Goal: Communication & Community: Answer question/provide support

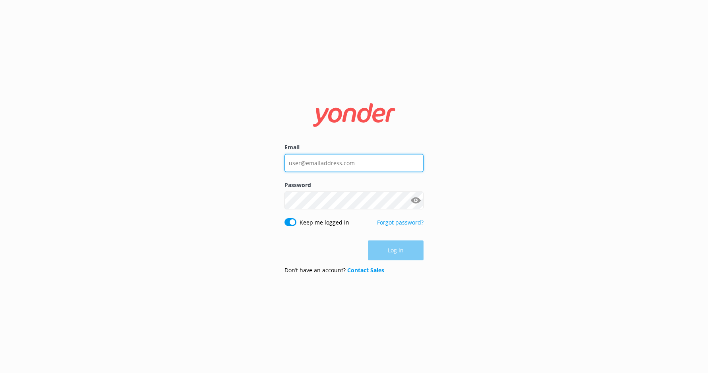
type input "satya@melbcruises.com.au"
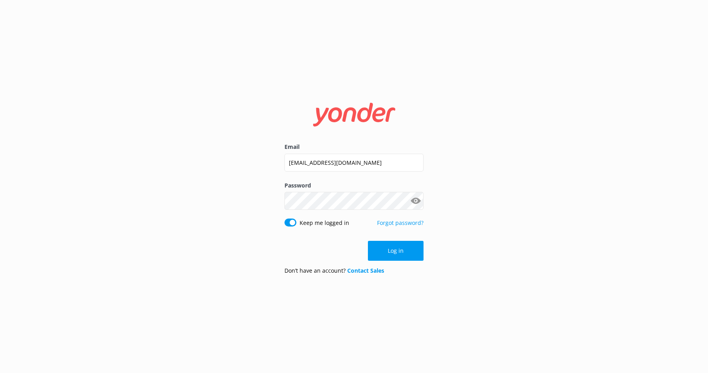
click at [385, 254] on div "Log in" at bounding box center [354, 251] width 139 height 20
click at [385, 254] on button "Log in" at bounding box center [396, 251] width 56 height 20
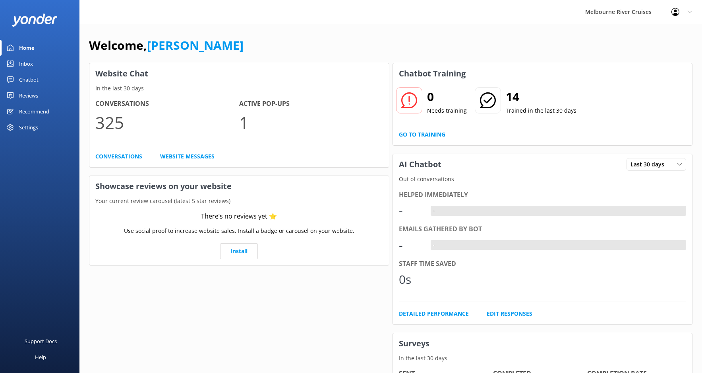
click at [27, 61] on div "Inbox" at bounding box center [26, 64] width 14 height 16
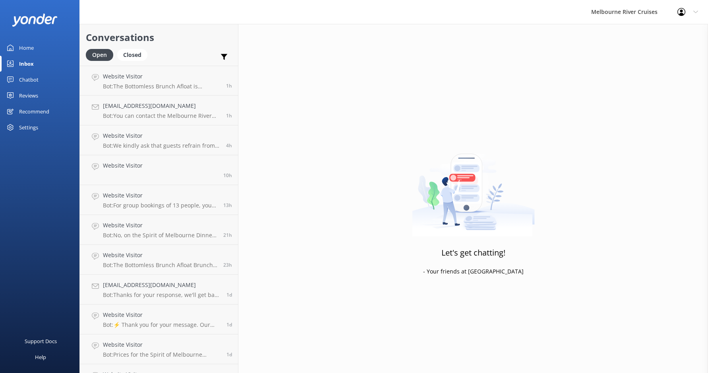
click at [37, 78] on div "Chatbot" at bounding box center [28, 80] width 19 height 16
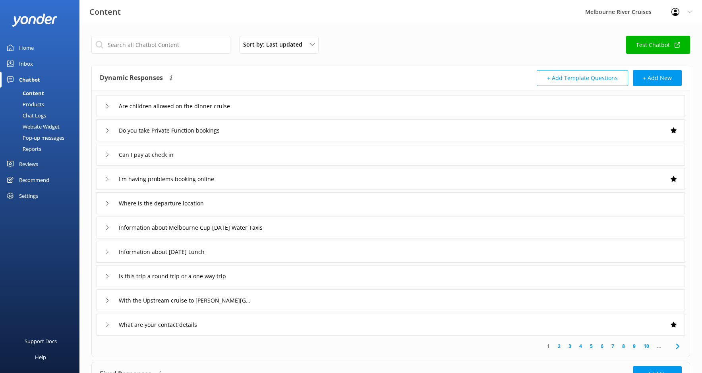
click at [38, 69] on link "Inbox" at bounding box center [40, 64] width 80 height 16
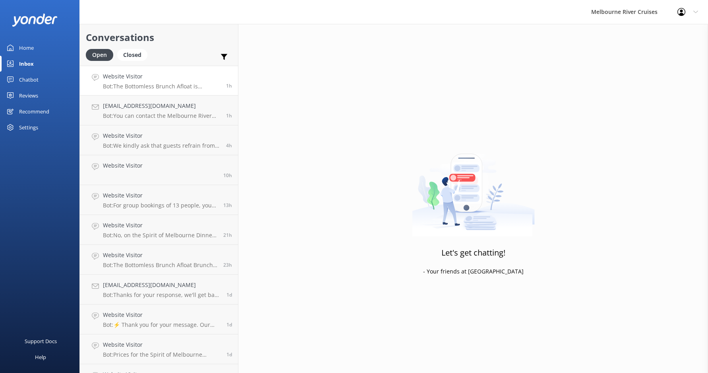
click at [157, 85] on p "Bot: The Bottomless Brunch Afloat is designed as an adult-focused experience, a…" at bounding box center [161, 86] width 117 height 7
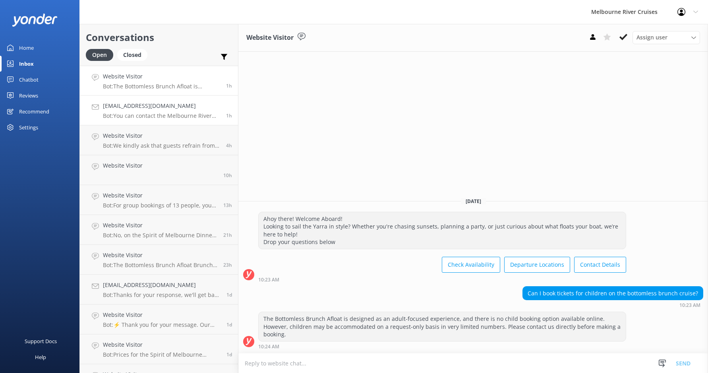
click at [164, 114] on p "Bot: You can contact the Melbourne River Cruises team by emailing info@melbcrui…" at bounding box center [161, 115] width 117 height 7
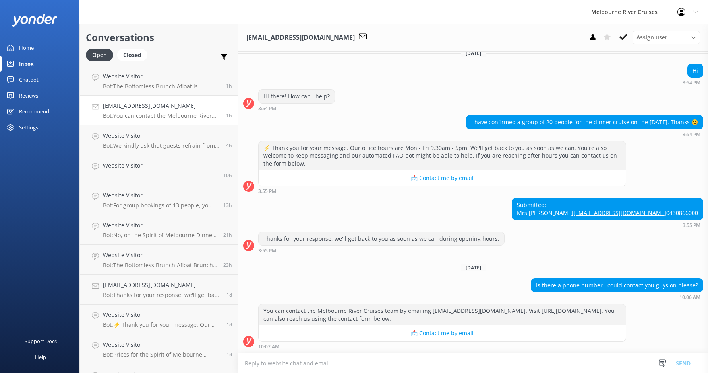
scroll to position [360, 0]
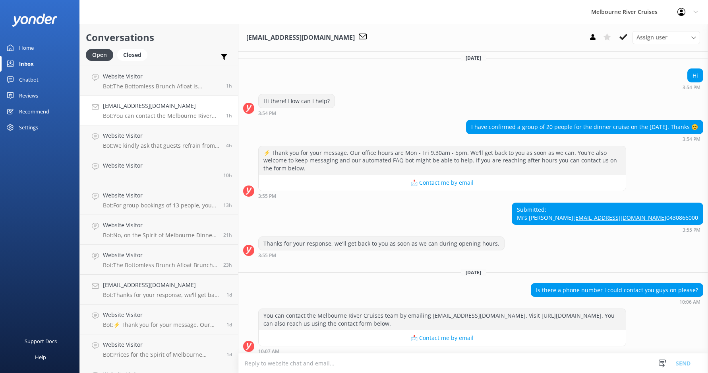
scroll to position [280, 0]
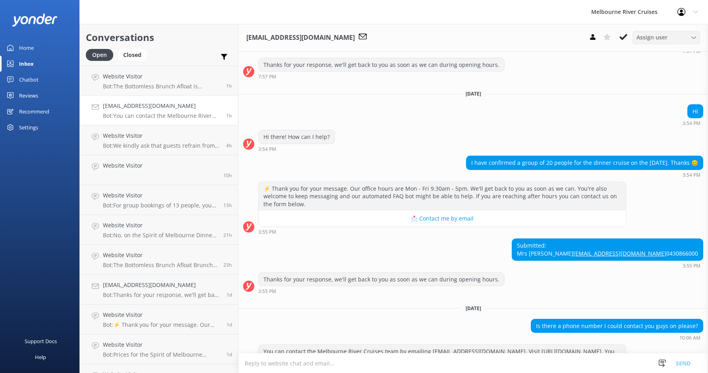
click at [652, 33] on span "Assign user" at bounding box center [652, 37] width 31 height 9
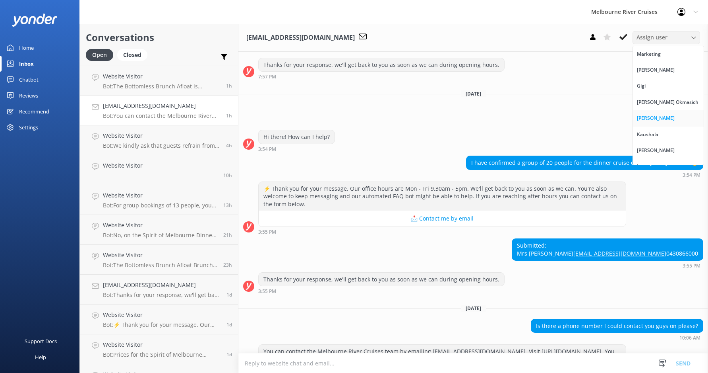
click at [674, 120] on div "[PERSON_NAME]" at bounding box center [656, 118] width 38 height 8
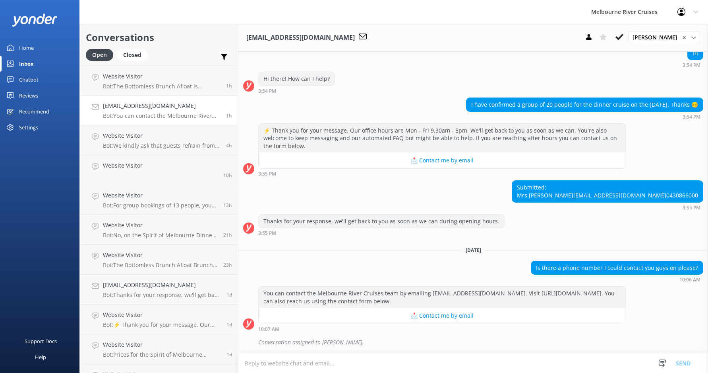
scroll to position [377, 0]
click at [154, 86] on p "Bot: The Bottomless Brunch Afloat is designed as an adult-focused experience, a…" at bounding box center [161, 86] width 117 height 7
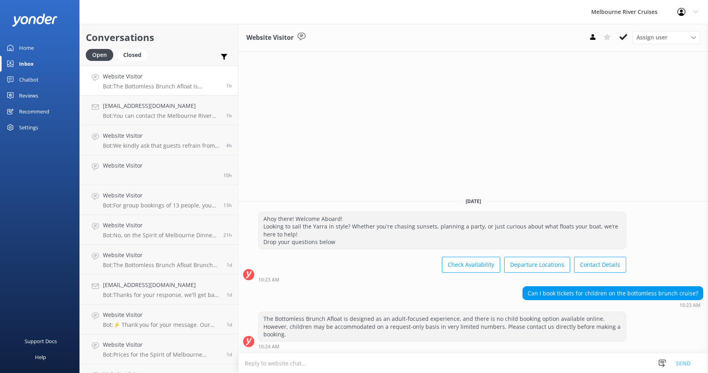
click at [152, 87] on p "Bot: The Bottomless Brunch Afloat is designed as an adult-focused experience, a…" at bounding box center [161, 86] width 117 height 7
click at [206, 81] on div "Website Visitor Bot: The Bottomless Brunch Afloat is designed as an adult-focus…" at bounding box center [161, 80] width 117 height 17
click at [628, 39] on button at bounding box center [624, 37] width 14 height 12
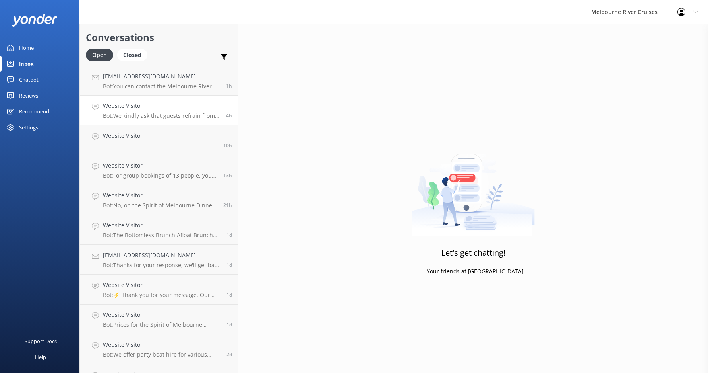
click at [186, 107] on h4 "Website Visitor" at bounding box center [161, 105] width 117 height 9
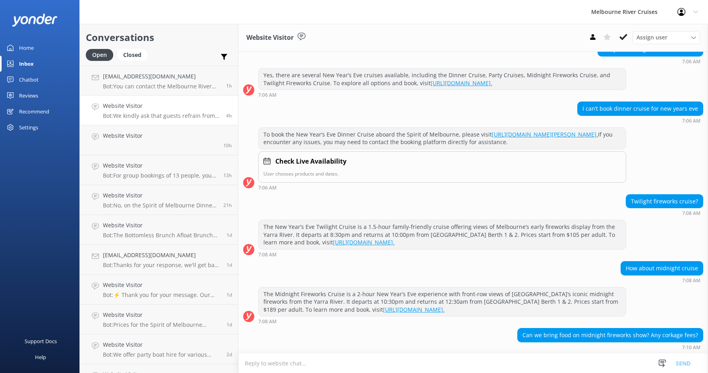
scroll to position [139, 0]
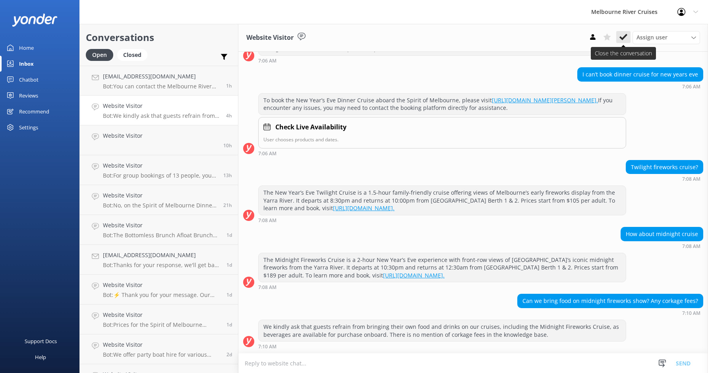
click at [622, 37] on use at bounding box center [624, 37] width 8 height 6
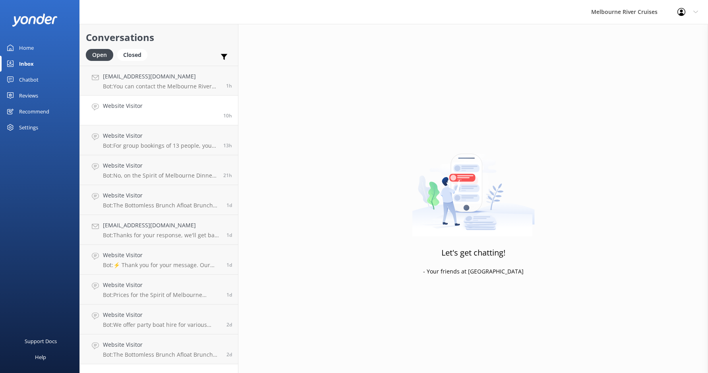
click at [151, 103] on link "Website Visitor 10h" at bounding box center [159, 110] width 158 height 30
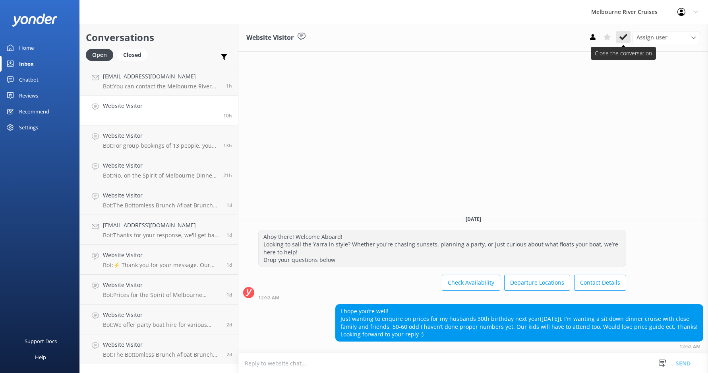
click at [624, 42] on button at bounding box center [624, 37] width 14 height 12
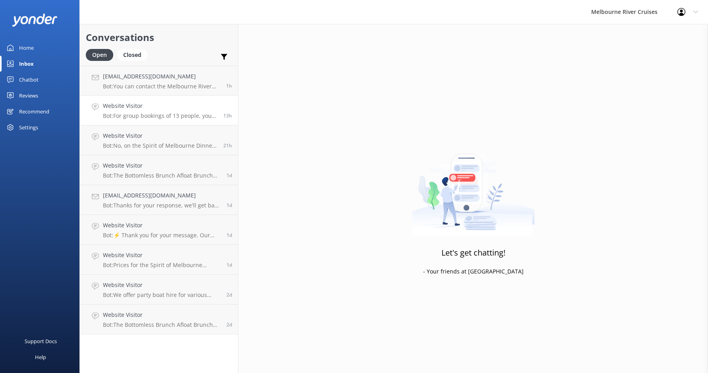
click at [151, 116] on p "Bot: For group bookings of 13 people, you can contact the team at [PHONE_NUMBER…" at bounding box center [160, 115] width 114 height 7
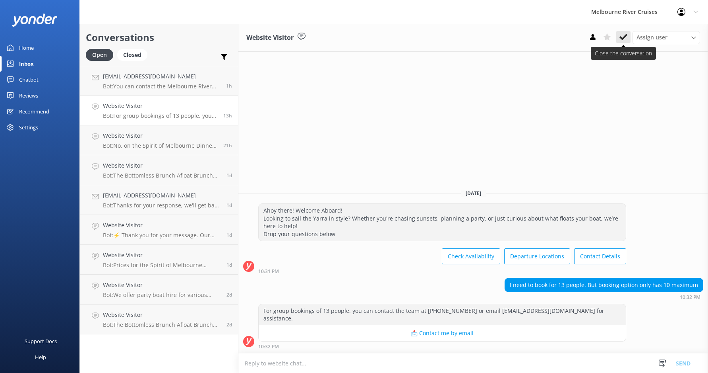
click at [626, 38] on icon at bounding box center [624, 37] width 8 height 8
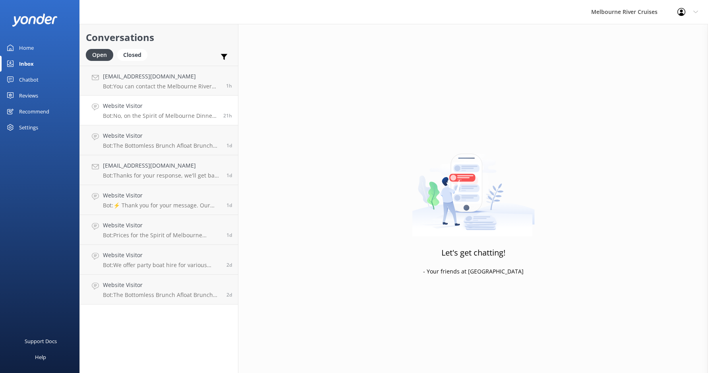
click at [179, 111] on div "Website Visitor Bot: No, on the Spirit of Melbourne Dinner Cruise, a selection …" at bounding box center [160, 109] width 114 height 17
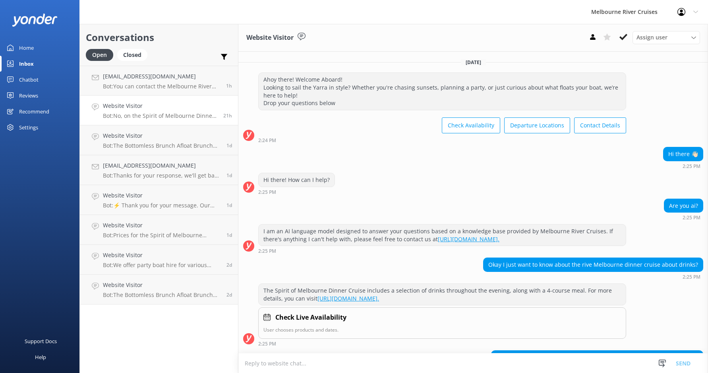
scroll to position [49, 0]
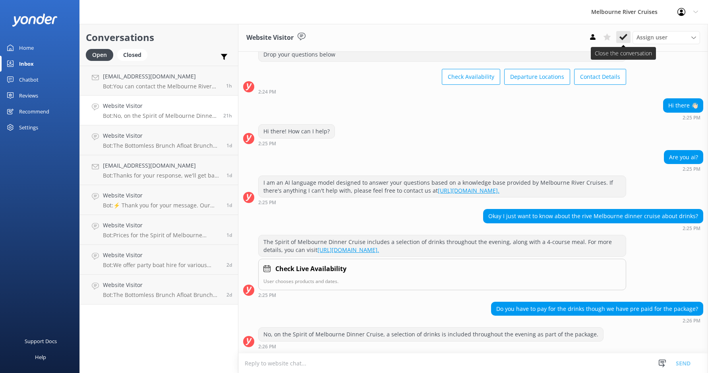
click at [628, 38] on button at bounding box center [624, 37] width 14 height 12
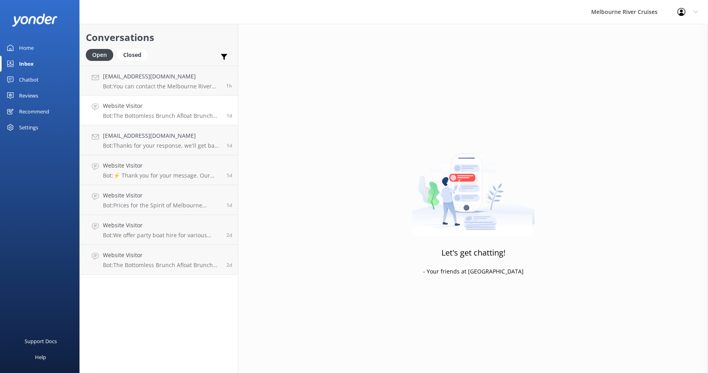
click at [164, 109] on h4 "Website Visitor" at bounding box center [162, 105] width 118 height 9
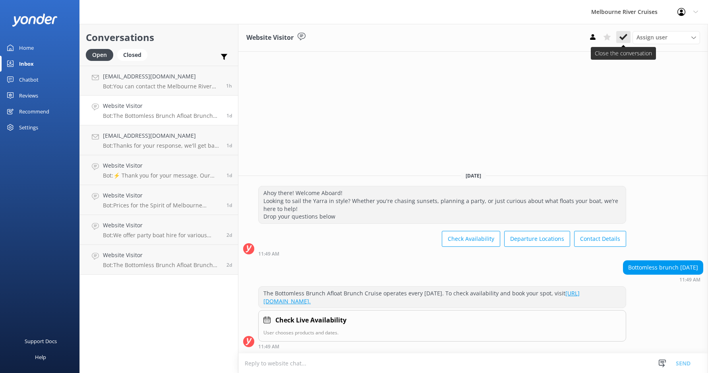
click at [626, 35] on use at bounding box center [624, 37] width 8 height 6
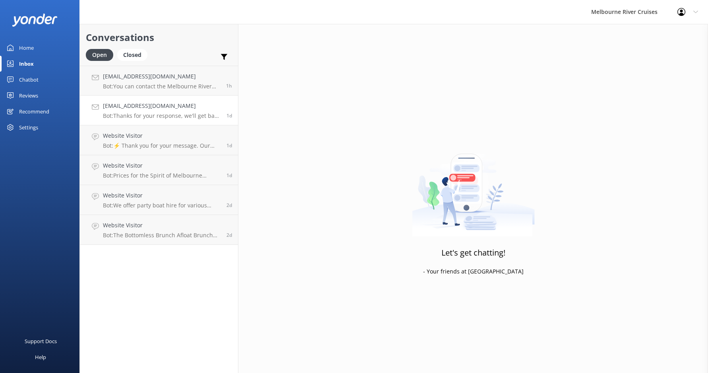
click at [118, 113] on p "Bot: Thanks for your response, we'll get back to you as soon as we can during o…" at bounding box center [162, 115] width 118 height 7
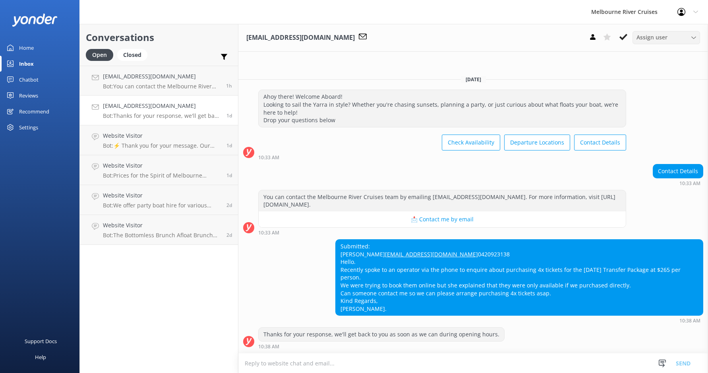
click at [667, 37] on div "Assign user" at bounding box center [667, 37] width 64 height 9
click at [656, 37] on span "Assign user" at bounding box center [652, 37] width 31 height 9
click at [653, 150] on div "[PERSON_NAME]" at bounding box center [656, 150] width 38 height 8
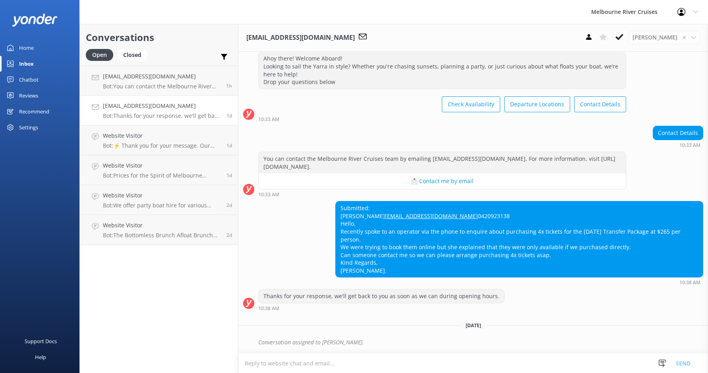
scroll to position [37, 0]
click at [137, 106] on h4 "[EMAIL_ADDRESS][DOMAIN_NAME]" at bounding box center [162, 105] width 118 height 9
click at [149, 141] on div "Website Visitor Bot: ⚡ Thank you for your message. Our office hours are Mon - F…" at bounding box center [162, 139] width 118 height 17
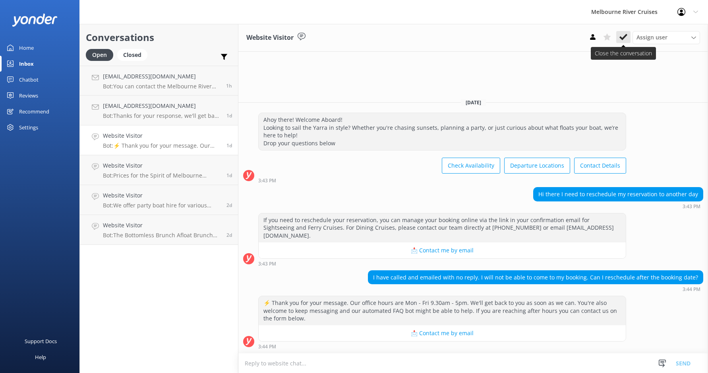
click at [626, 37] on icon at bounding box center [624, 37] width 8 height 8
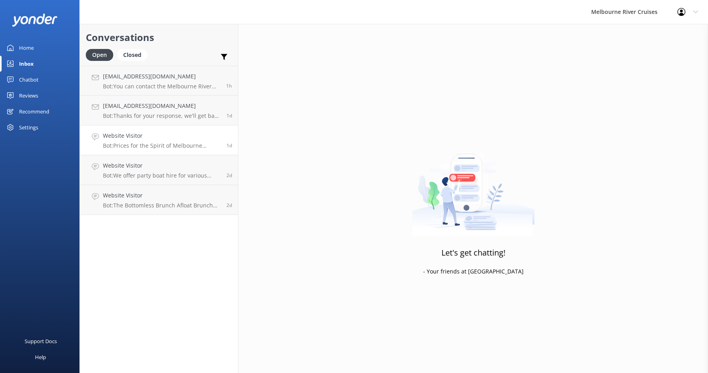
click at [157, 145] on p "Bot: Prices for the Spirit of Melbourne Dinner Cruise start from $195 for adult…" at bounding box center [162, 145] width 118 height 7
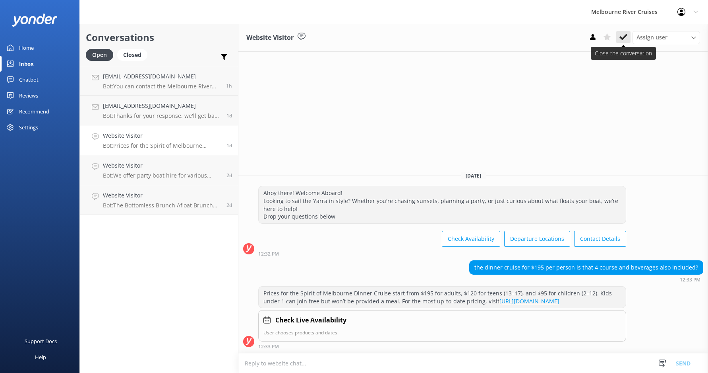
click at [625, 39] on icon at bounding box center [624, 37] width 8 height 8
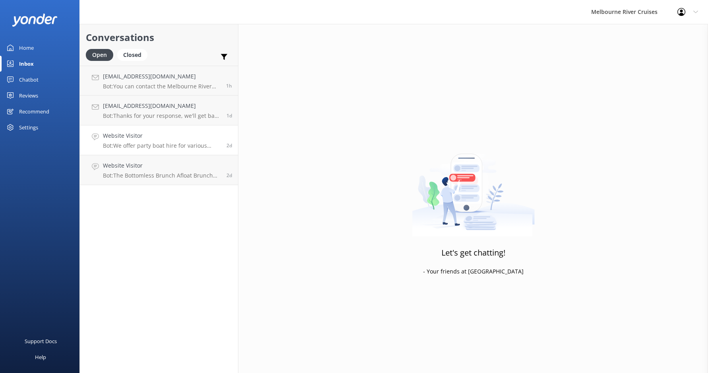
click at [174, 151] on link "Website Visitor Bot: We offer party boat hire for various celebrations, and the…" at bounding box center [159, 140] width 158 height 30
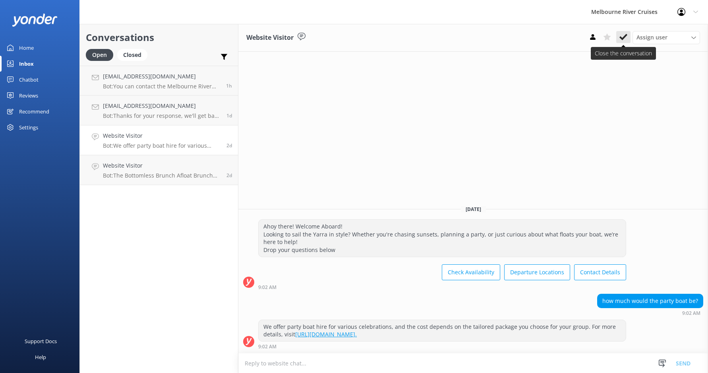
click at [623, 39] on use at bounding box center [624, 37] width 8 height 6
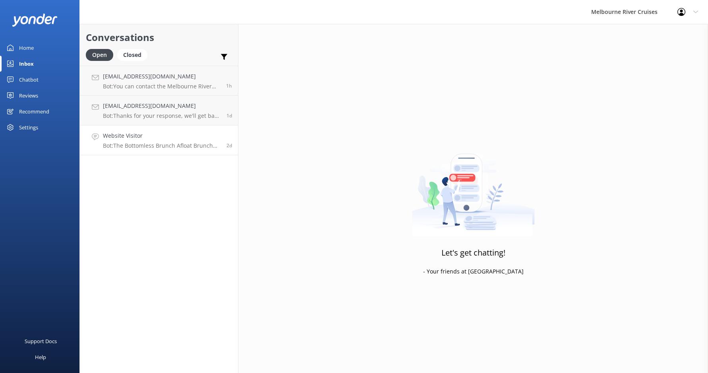
click at [151, 142] on p "Bot: The Bottomless Brunch Afloat Brunch Cruise features a selection of sweet a…" at bounding box center [162, 145] width 118 height 7
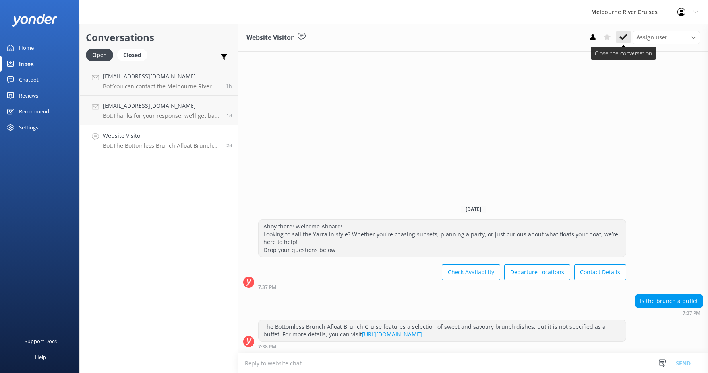
click at [626, 39] on icon at bounding box center [624, 37] width 8 height 8
